Goal: Book appointment/travel/reservation

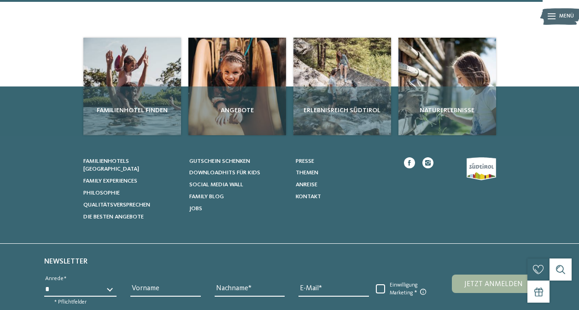
scroll to position [854, 0]
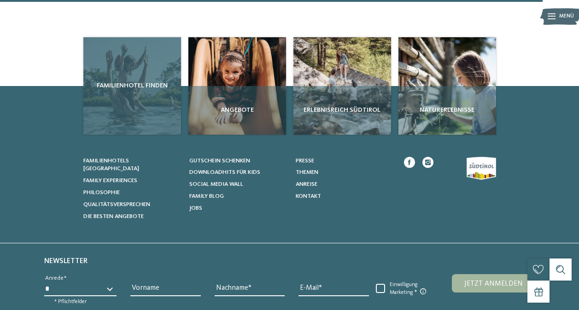
click at [122, 81] on span "Familienhotel finden" at bounding box center [132, 85] width 90 height 9
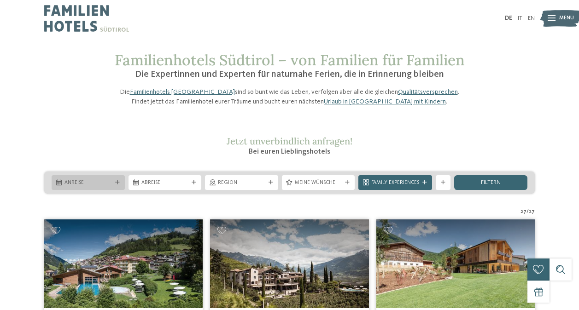
click at [107, 187] on span "Anreise" at bounding box center [87, 183] width 47 height 7
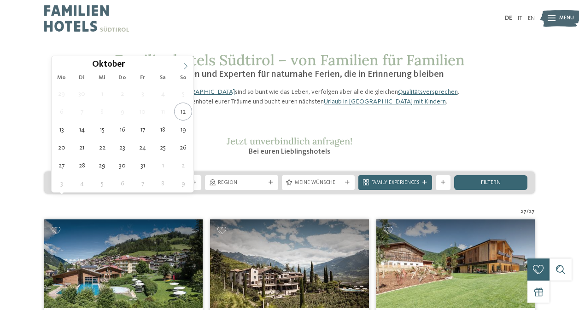
click at [187, 68] on icon at bounding box center [185, 66] width 6 height 6
type input "****"
click at [187, 68] on icon at bounding box center [185, 66] width 6 height 6
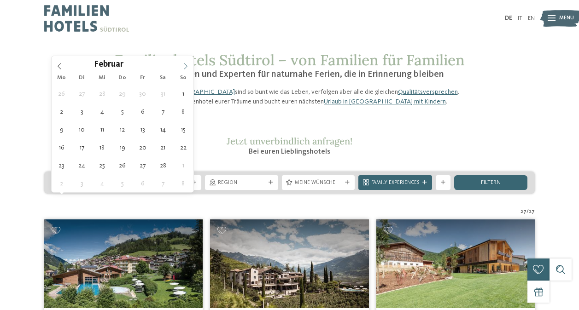
click at [187, 68] on icon at bounding box center [185, 66] width 6 height 6
type div "29.05.2026"
type input "****"
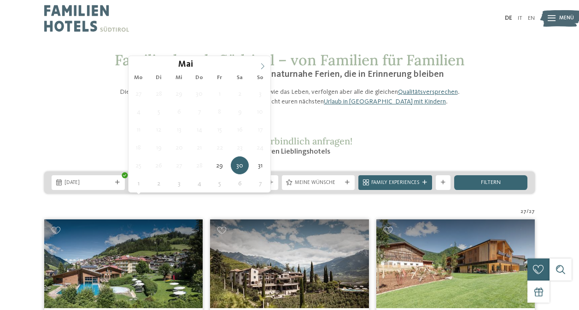
click at [261, 65] on icon at bounding box center [262, 66] width 6 height 6
type div "03.06.2026"
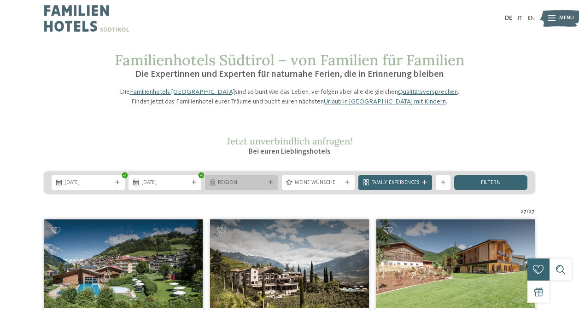
click at [235, 187] on span "Region" at bounding box center [241, 183] width 47 height 7
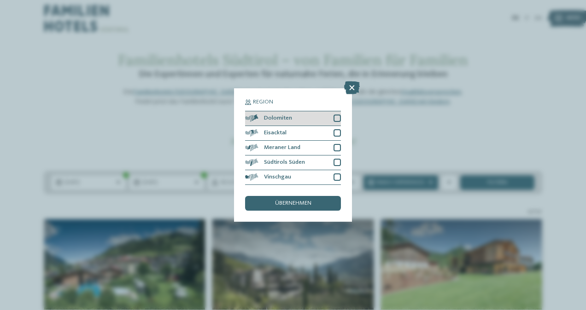
click at [336, 118] on div at bounding box center [336, 118] width 7 height 7
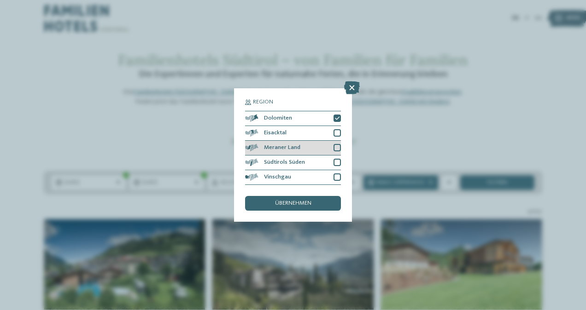
click at [339, 146] on div at bounding box center [336, 147] width 7 height 7
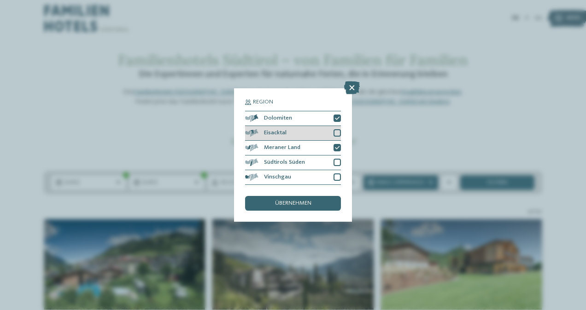
click at [336, 134] on div at bounding box center [336, 132] width 7 height 7
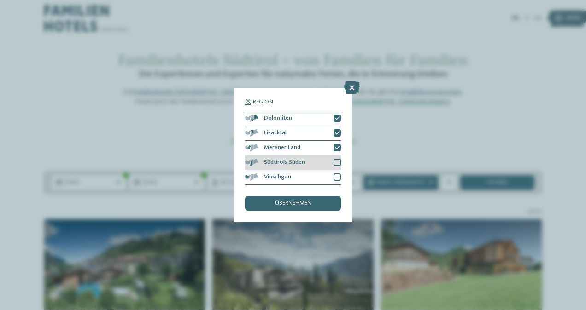
click at [339, 160] on div at bounding box center [336, 162] width 7 height 7
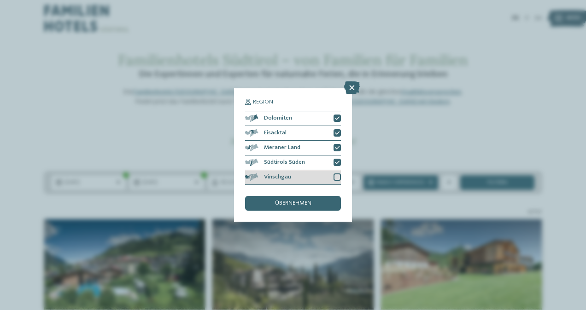
click at [337, 176] on div at bounding box center [336, 177] width 7 height 7
click at [290, 205] on span "übernehmen" at bounding box center [293, 204] width 36 height 6
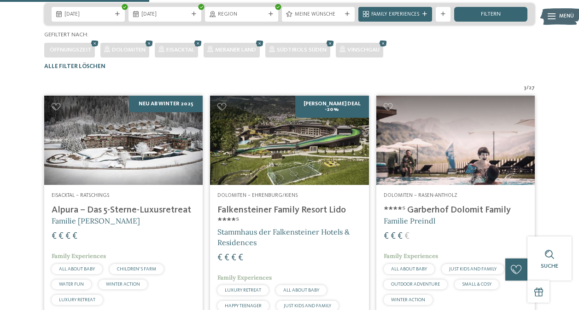
scroll to position [168, 0]
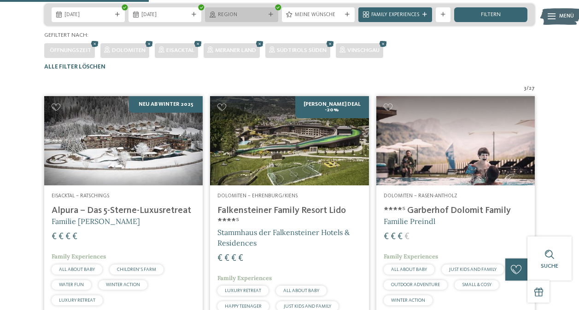
click at [271, 17] on icon at bounding box center [271, 14] width 5 height 5
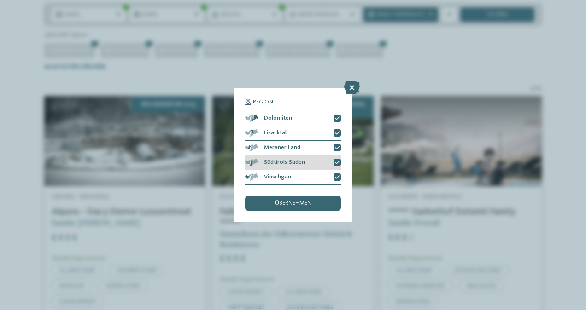
click at [269, 161] on span "Südtirols Süden" at bounding box center [284, 163] width 41 height 6
click at [276, 201] on span "übernehmen" at bounding box center [293, 204] width 36 height 6
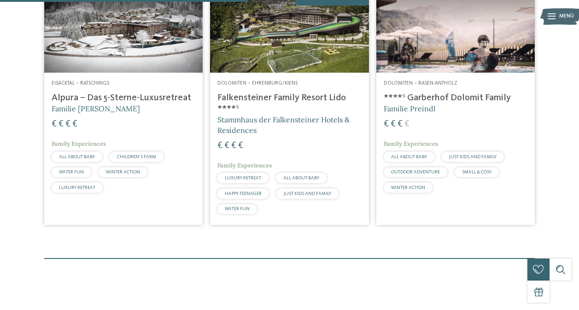
scroll to position [281, 0]
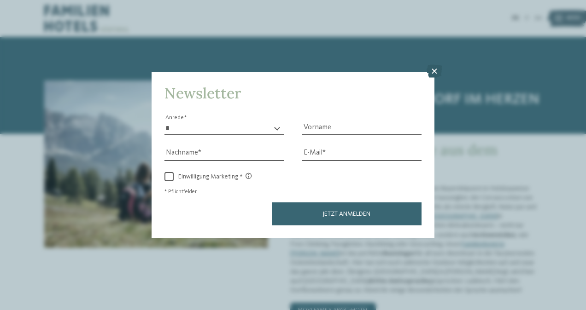
click at [434, 71] on icon at bounding box center [435, 71] width 16 height 13
